Goal: Register for event/course: Sign up to attend an event or enroll in a course

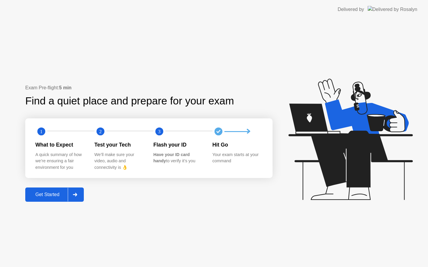
click at [55, 196] on div "Get Started" at bounding box center [47, 194] width 41 height 5
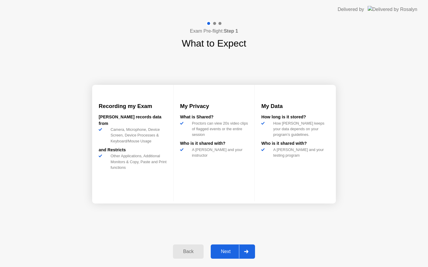
click at [228, 252] on div "Next" at bounding box center [225, 251] width 26 height 5
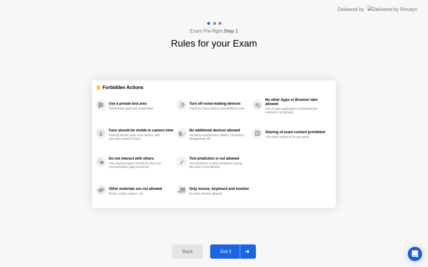
click at [238, 254] on div "Got it" at bounding box center [226, 251] width 28 height 5
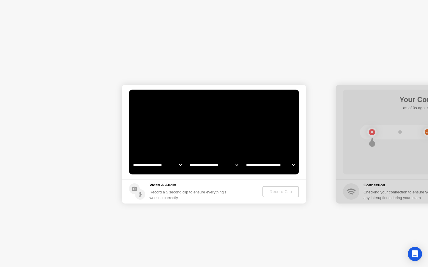
select select "**********"
select select "*******"
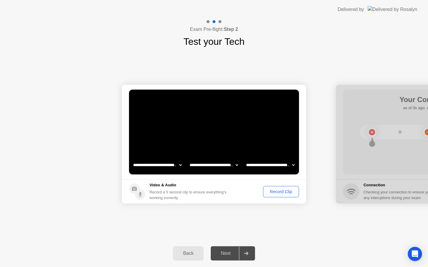
click at [284, 190] on div "Record Clip" at bounding box center [281, 191] width 32 height 5
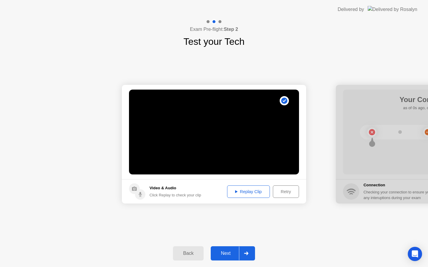
click at [249, 197] on button "Replay Clip" at bounding box center [248, 192] width 43 height 12
click at [227, 254] on div "Next" at bounding box center [225, 253] width 26 height 5
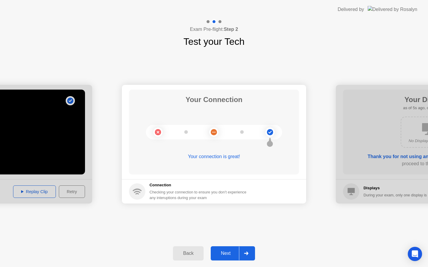
click at [225, 258] on button "Next" at bounding box center [233, 253] width 44 height 14
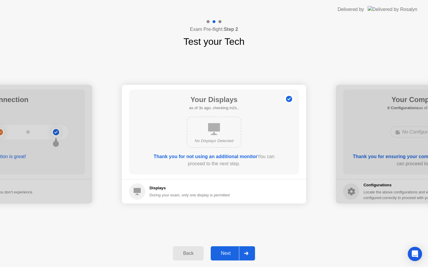
click at [232, 250] on button "Next" at bounding box center [233, 253] width 44 height 14
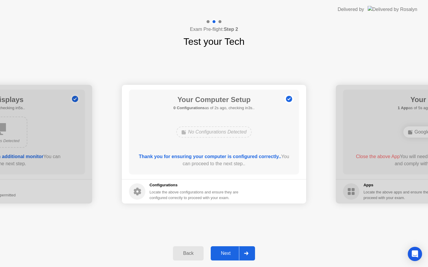
click at [232, 259] on button "Next" at bounding box center [233, 253] width 44 height 14
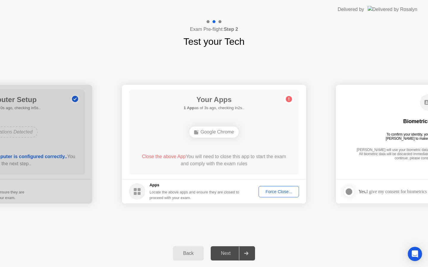
click at [276, 189] on div "Force Close..." at bounding box center [278, 191] width 36 height 5
click at [230, 252] on div "Next" at bounding box center [225, 253] width 26 height 5
click at [270, 196] on button "Force Close..." at bounding box center [278, 191] width 40 height 11
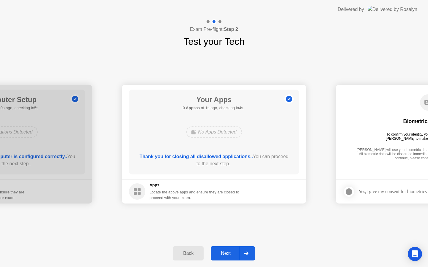
click at [227, 250] on button "Next" at bounding box center [233, 253] width 44 height 14
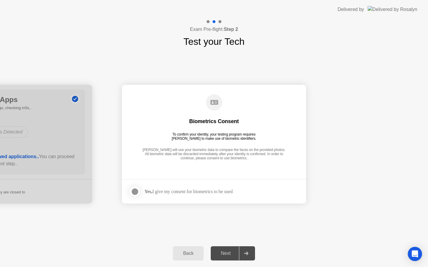
click at [227, 254] on div "Next" at bounding box center [225, 253] width 26 height 5
click at [138, 193] on div at bounding box center [134, 191] width 7 height 7
click at [227, 255] on div "Next" at bounding box center [225, 253] width 26 height 5
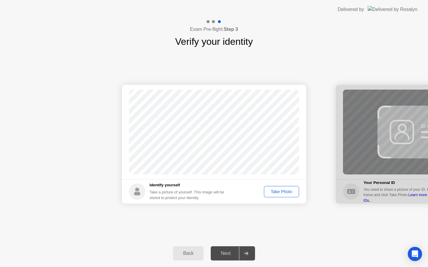
click at [271, 189] on div "Take Photo" at bounding box center [281, 191] width 31 height 5
click at [224, 251] on div "Next" at bounding box center [225, 253] width 26 height 5
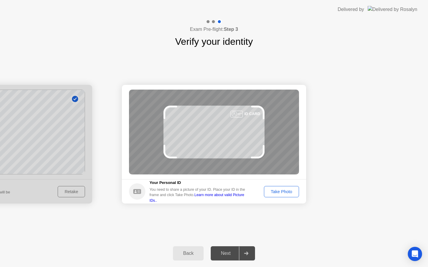
click at [282, 191] on div "Take Photo" at bounding box center [281, 191] width 31 height 5
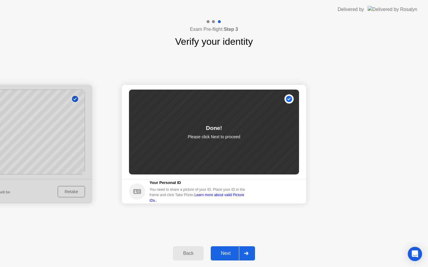
click at [233, 251] on div "Next" at bounding box center [225, 253] width 26 height 5
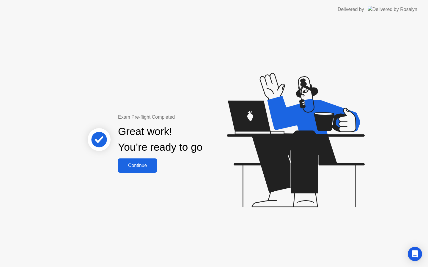
click at [138, 168] on div "Continue" at bounding box center [137, 165] width 35 height 5
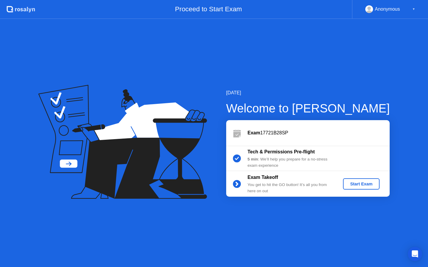
click at [359, 182] on div "Start Exam" at bounding box center [361, 184] width 32 height 5
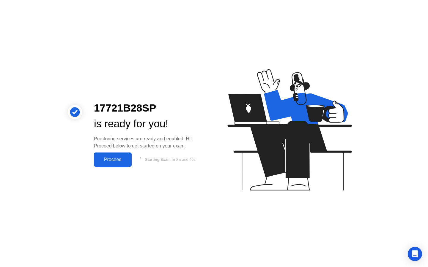
click at [117, 159] on div "Proceed" at bounding box center [113, 159] width 34 height 5
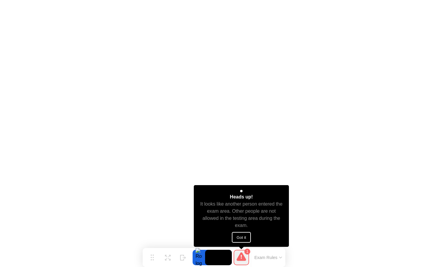
click at [246, 230] on div "Heads up! It looks like another person entered the exam area. Other people are …" at bounding box center [241, 216] width 95 height 62
click at [239, 240] on button "Got it" at bounding box center [241, 237] width 19 height 11
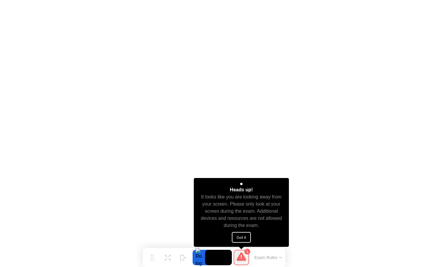
click at [239, 242] on button "Got it" at bounding box center [241, 237] width 19 height 11
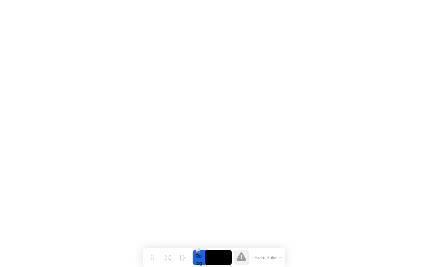
click at [260, 259] on button "Exam Rules" at bounding box center [267, 257] width 31 height 5
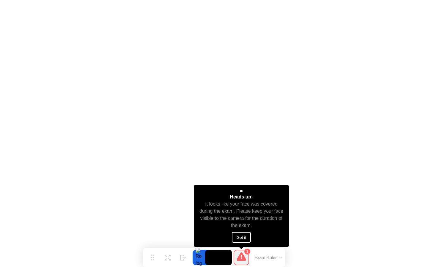
click at [245, 236] on button "Got it" at bounding box center [241, 237] width 19 height 11
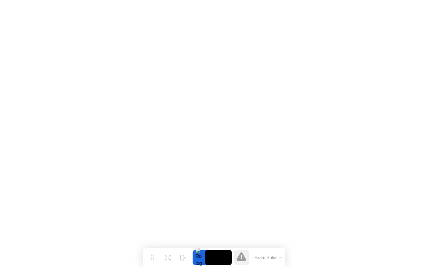
click at [246, 260] on div at bounding box center [240, 257] width 15 height 15
drag, startPoint x: 154, startPoint y: 257, endPoint x: 157, endPoint y: 267, distance: 10.4
click at [157, 267] on div "Move Expand Hide Exam Rules" at bounding box center [217, 257] width 143 height 19
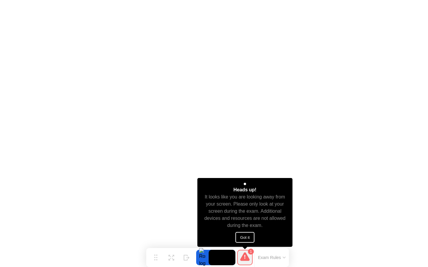
click at [251, 236] on button "Got it" at bounding box center [244, 237] width 19 height 11
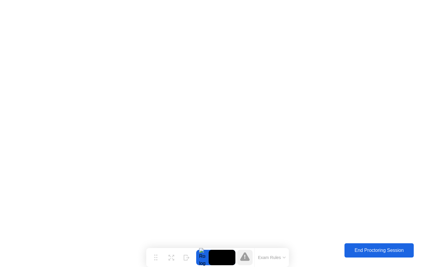
click at [351, 248] on div "End Proctoring Session" at bounding box center [379, 250] width 66 height 5
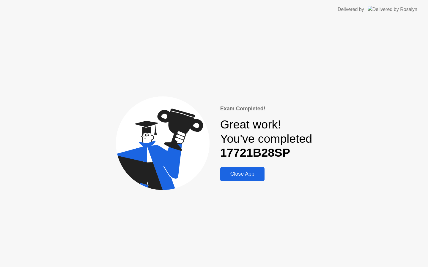
click at [245, 174] on div "Close App" at bounding box center [242, 174] width 41 height 6
